Goal: Find contact information: Find contact information

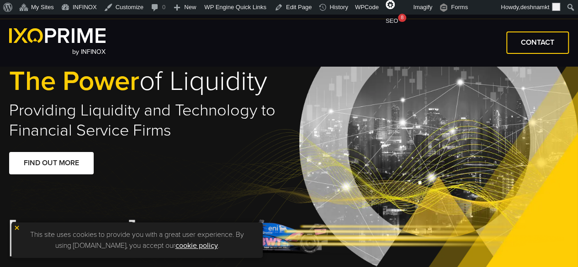
type input "****"
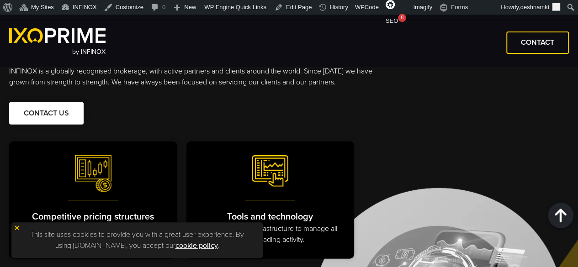
click at [47, 114] on span at bounding box center [47, 114] width 0 height 0
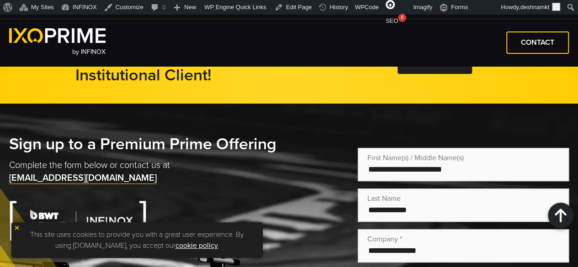
scroll to position [1818, 0]
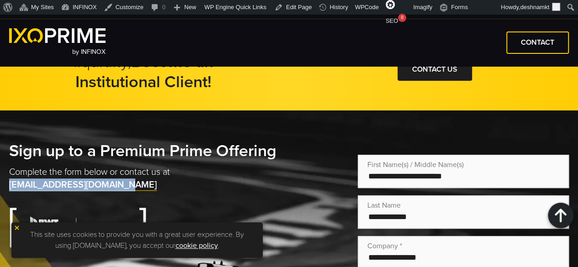
drag, startPoint x: 141, startPoint y: 188, endPoint x: 0, endPoint y: 191, distance: 141.1
click at [157, 185] on p "Complete the form below or contact us at primesupport@infinox.com" at bounding box center [142, 179] width 267 height 26
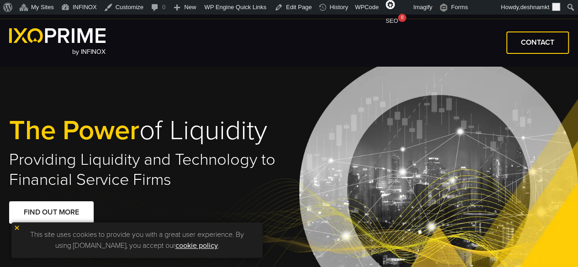
scroll to position [0, 0]
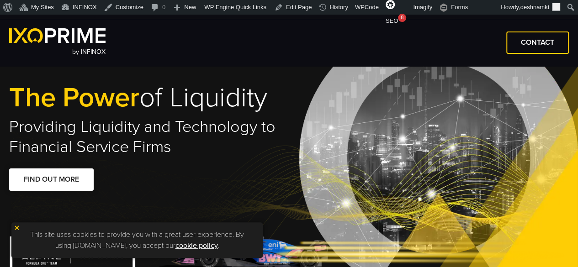
click at [52, 180] on span at bounding box center [52, 180] width 0 height 0
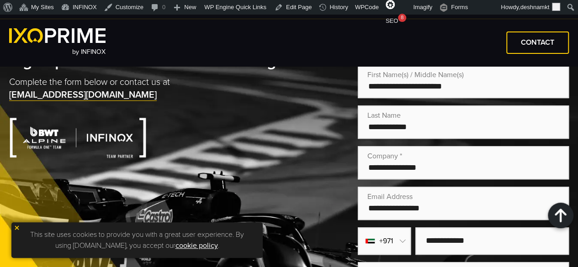
scroll to position [1887, 0]
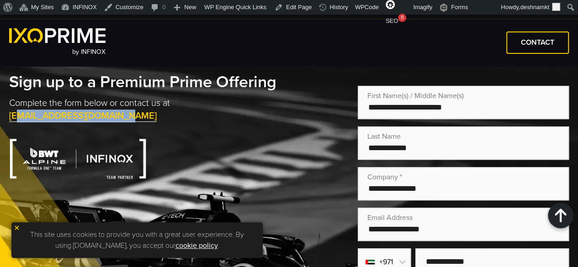
drag, startPoint x: 127, startPoint y: 121, endPoint x: 18, endPoint y: 126, distance: 108.8
click at [18, 122] on p "Complete the form below or contact us at primesupport@infinox.com" at bounding box center [142, 110] width 267 height 26
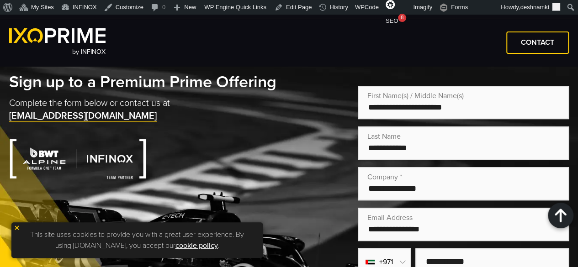
click at [229, 147] on div "Sign up to a Premium Prime Offering Complete the form below or contact us at pr…" at bounding box center [142, 220] width 267 height 297
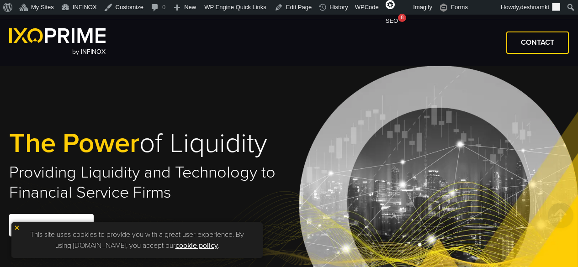
type input "****"
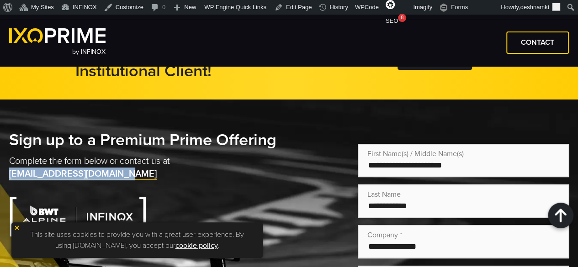
drag, startPoint x: 141, startPoint y: 182, endPoint x: -5, endPoint y: 180, distance: 146.6
copy link "[EMAIL_ADDRESS][DOMAIN_NAME]"
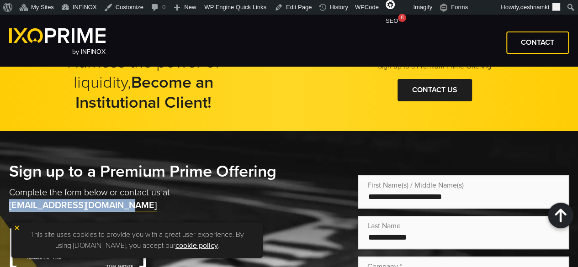
scroll to position [1783, 0]
